Goal: Task Accomplishment & Management: Use online tool/utility

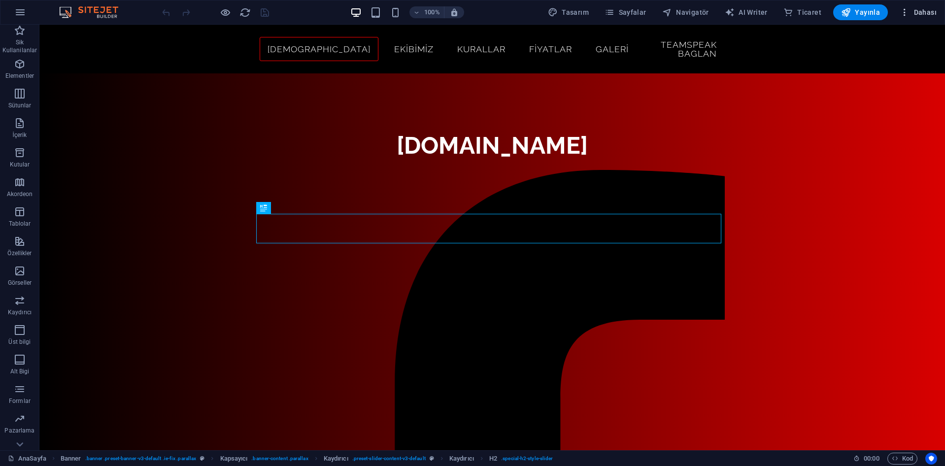
click at [912, 15] on span "Dahası" at bounding box center [918, 12] width 37 height 10
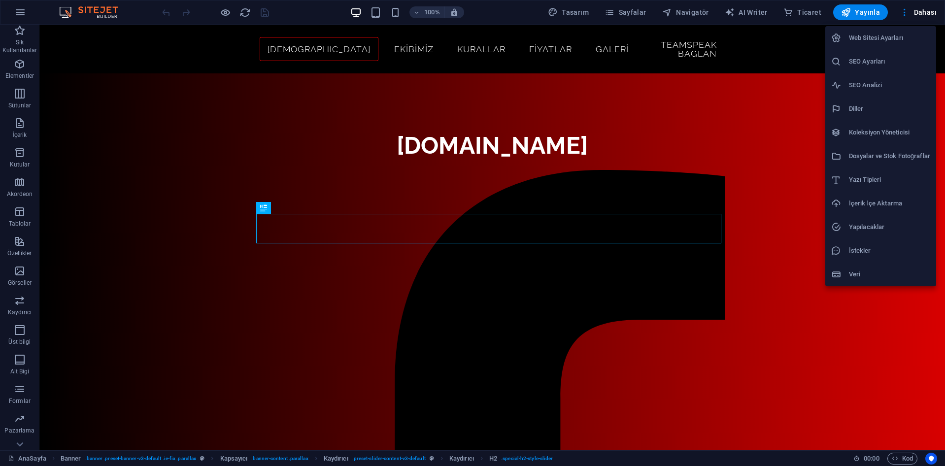
click at [918, 13] on div at bounding box center [472, 233] width 945 height 466
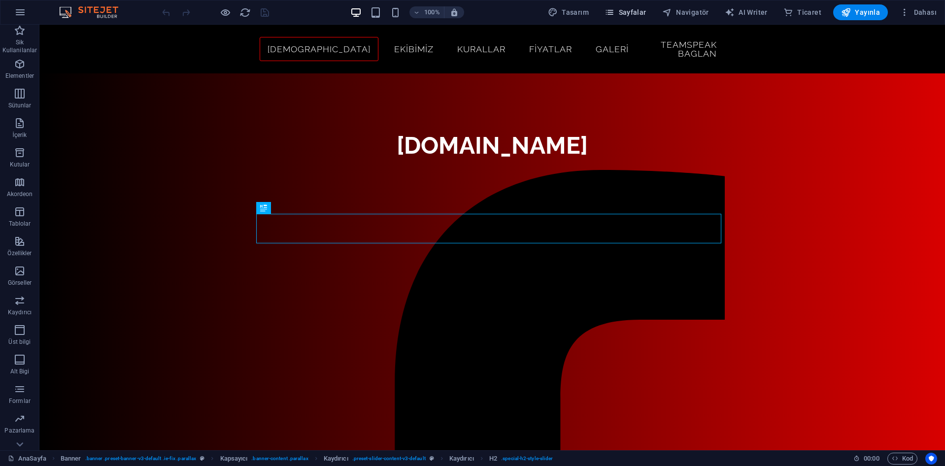
click at [639, 8] on span "Sayfalar" at bounding box center [626, 12] width 42 height 10
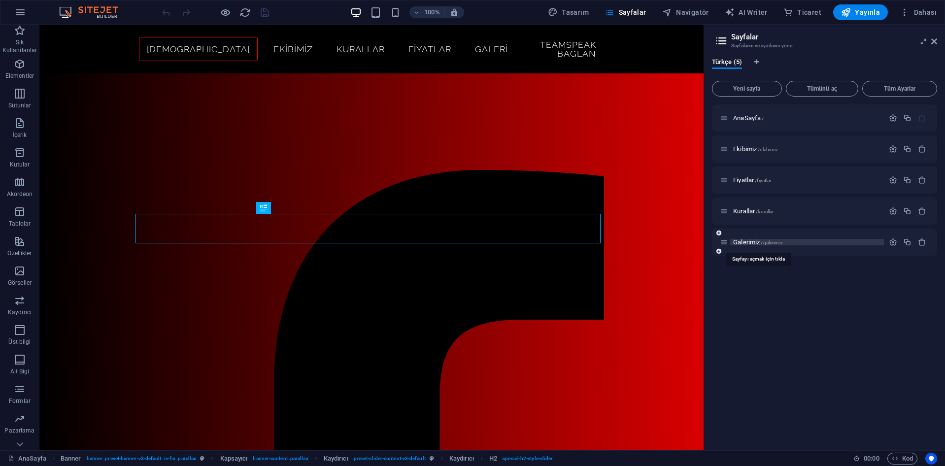
click at [745, 239] on span "Galerimiz /galerimiz" at bounding box center [758, 241] width 50 height 7
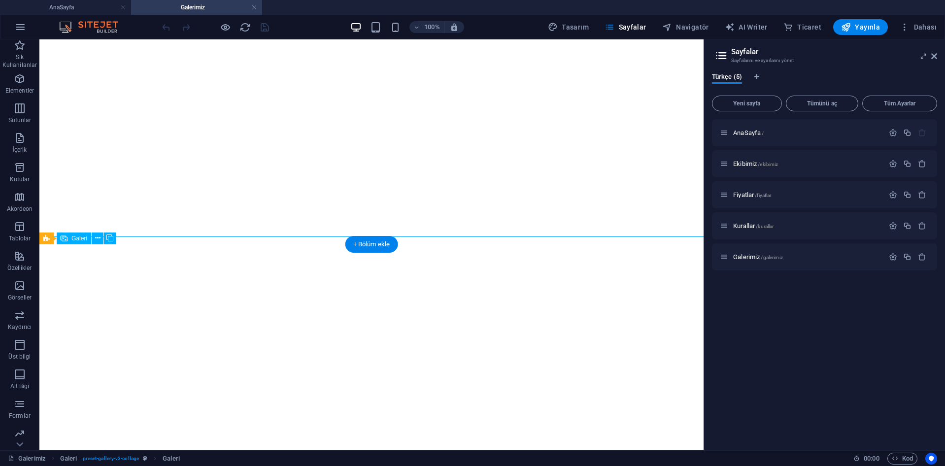
select select "4"
select select "px"
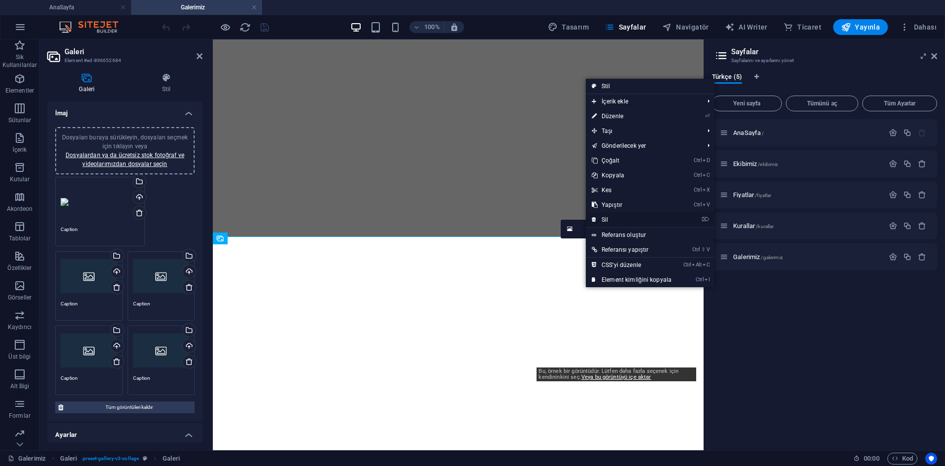
click at [610, 220] on link "⌦ Sil" at bounding box center [632, 219] width 92 height 15
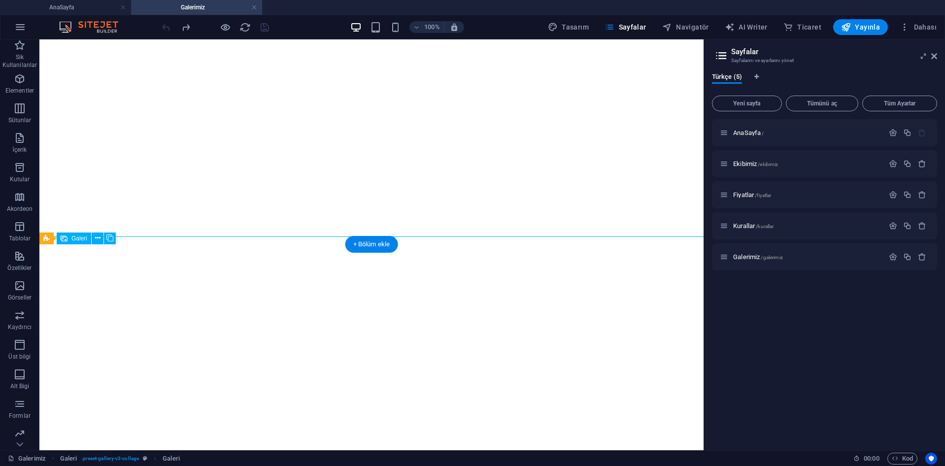
select select "4"
select select "px"
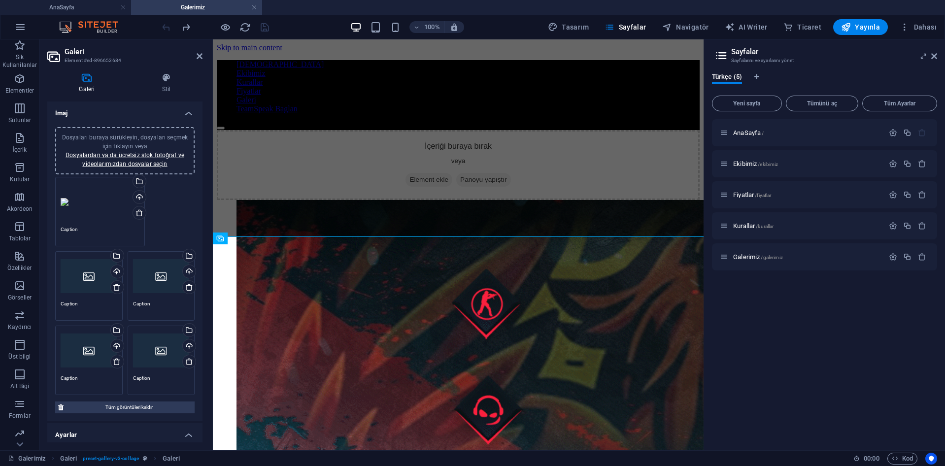
click at [203, 56] on aside "Galeri Element #ed-896652684 Galeri Stil İmaj Dosyaları buraya sürükleyin, dosy…" at bounding box center [125, 244] width 173 height 411
click at [201, 58] on icon at bounding box center [200, 56] width 6 height 8
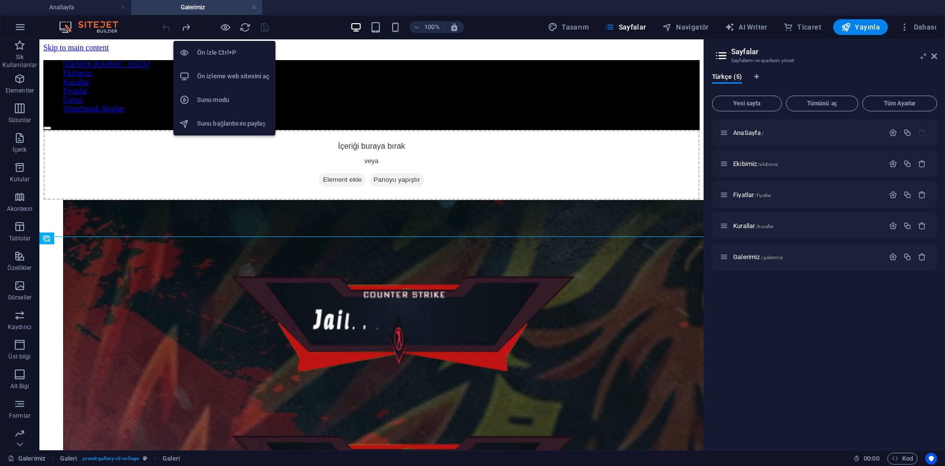
click at [223, 49] on h6 "Ön İzle Ctrl+P" at bounding box center [233, 53] width 72 height 12
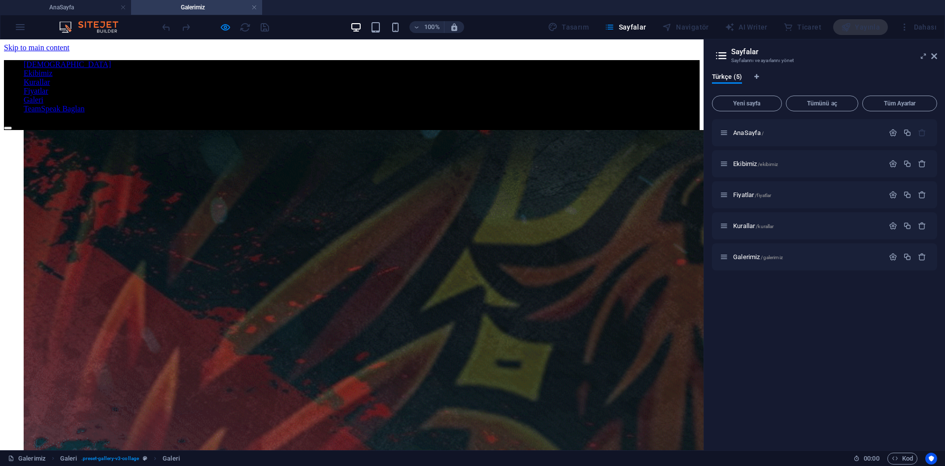
click at [333, 271] on img at bounding box center [657, 341] width 1266 height 422
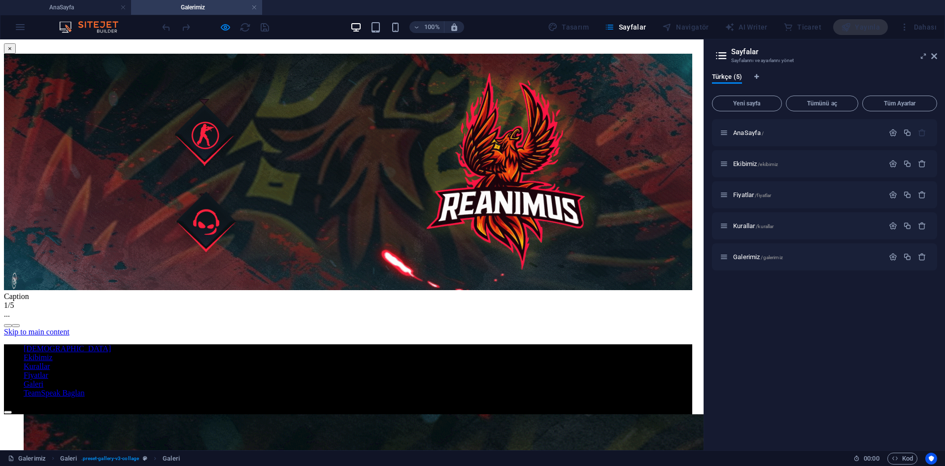
click at [323, 237] on img at bounding box center [358, 172] width 709 height 236
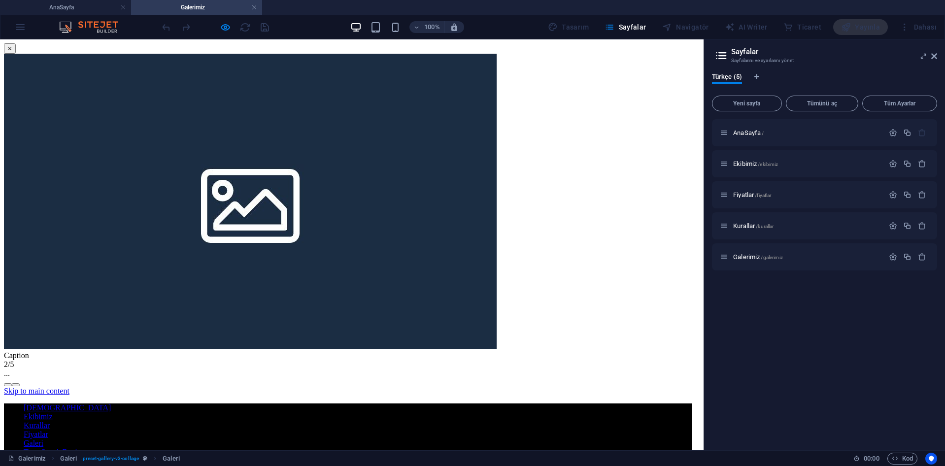
drag, startPoint x: 323, startPoint y: 237, endPoint x: 596, endPoint y: 88, distance: 311.1
click at [16, 54] on button "×" at bounding box center [10, 48] width 12 height 10
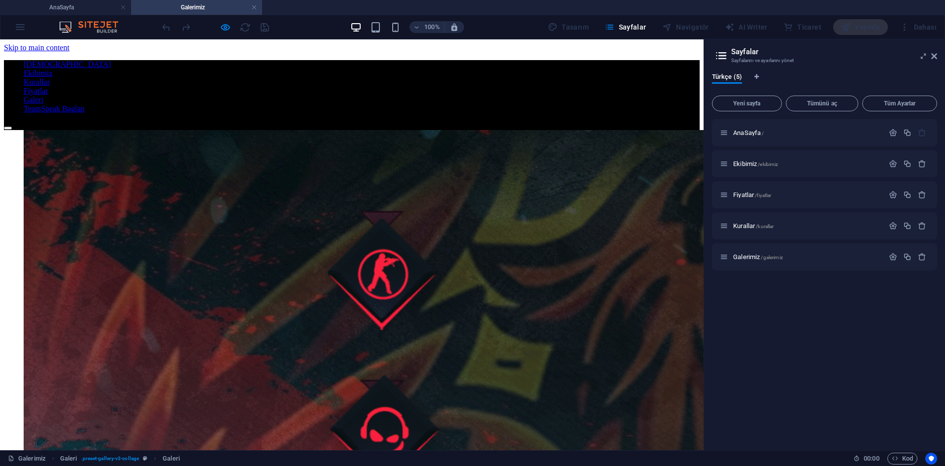
click at [284, 256] on img at bounding box center [657, 341] width 1266 height 422
